Goal: Communication & Community: Answer question/provide support

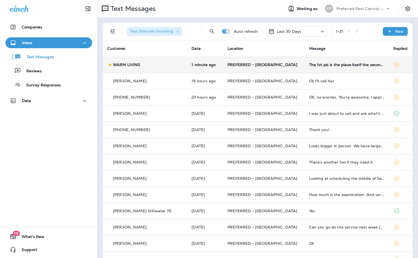
click at [309, 63] on div "The 1st pic is the place itself the second is what I cleaned with a paper towel" at bounding box center [347, 65] width 76 height 4
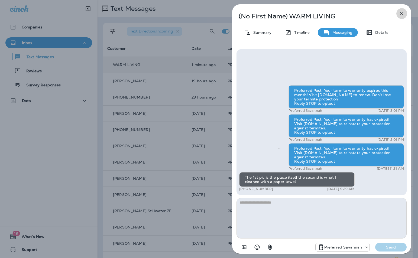
click at [402, 12] on icon "button" at bounding box center [402, 13] width 7 height 7
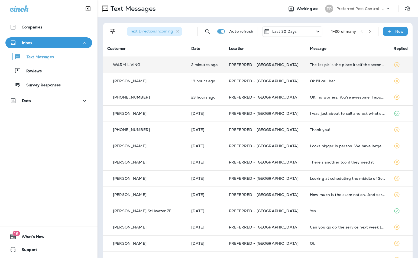
click at [199, 62] on td "2 minutes ago" at bounding box center [206, 65] width 38 height 16
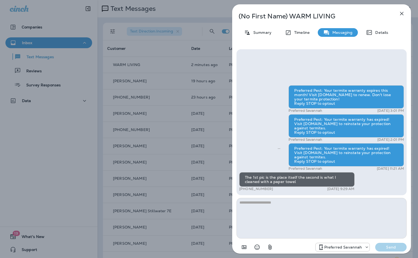
click at [403, 15] on icon "button" at bounding box center [402, 14] width 4 height 4
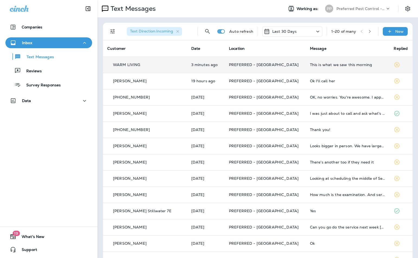
click at [326, 66] on div "This is what we saw this morning" at bounding box center [347, 65] width 75 height 4
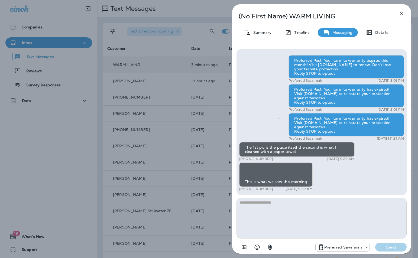
scroll to position [0, 0]
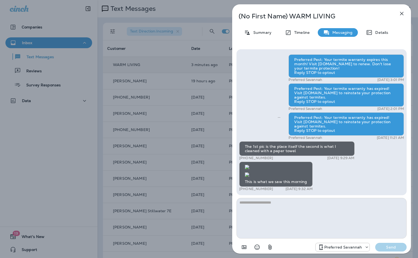
click at [249, 173] on img at bounding box center [247, 175] width 4 height 4
click at [402, 14] on icon "button" at bounding box center [402, 14] width 4 height 4
